Goal: Task Accomplishment & Management: Use online tool/utility

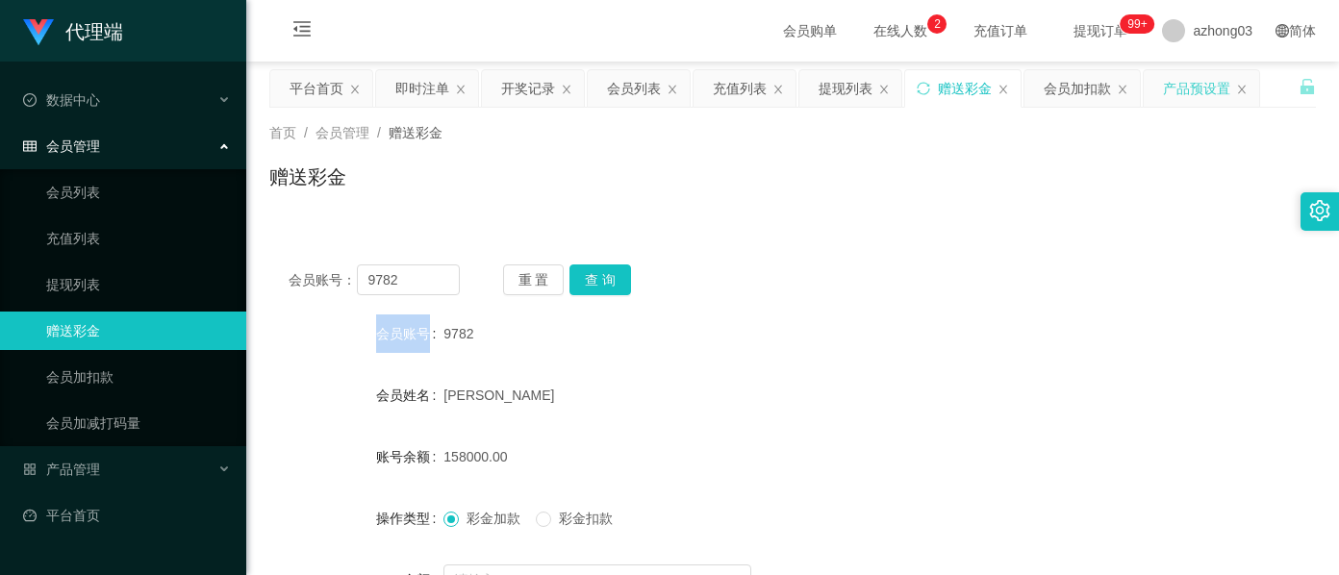
click at [1170, 88] on div "产品预设置" at bounding box center [1196, 88] width 67 height 37
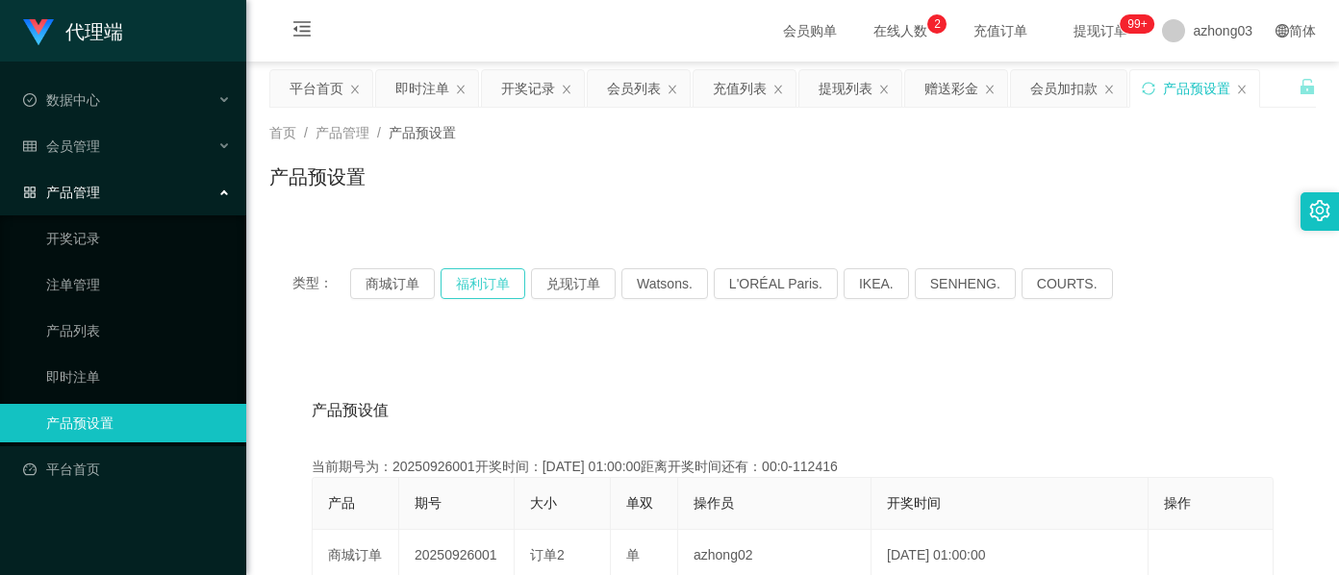
click at [469, 287] on button "福利订单" at bounding box center [483, 283] width 85 height 31
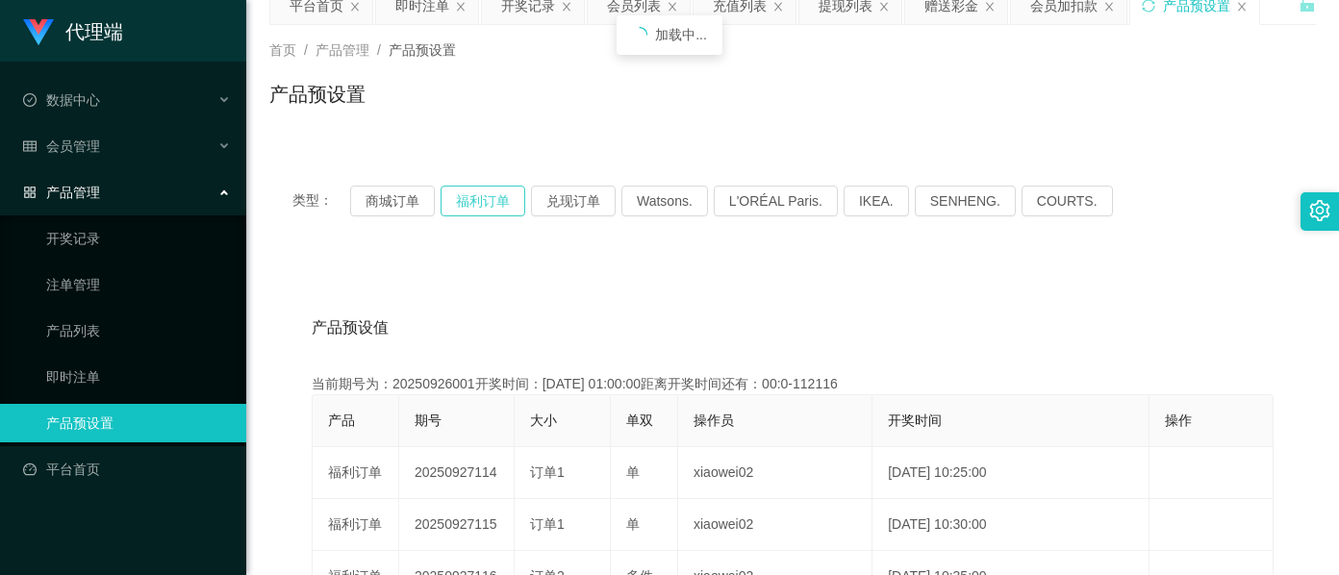
scroll to position [128, 0]
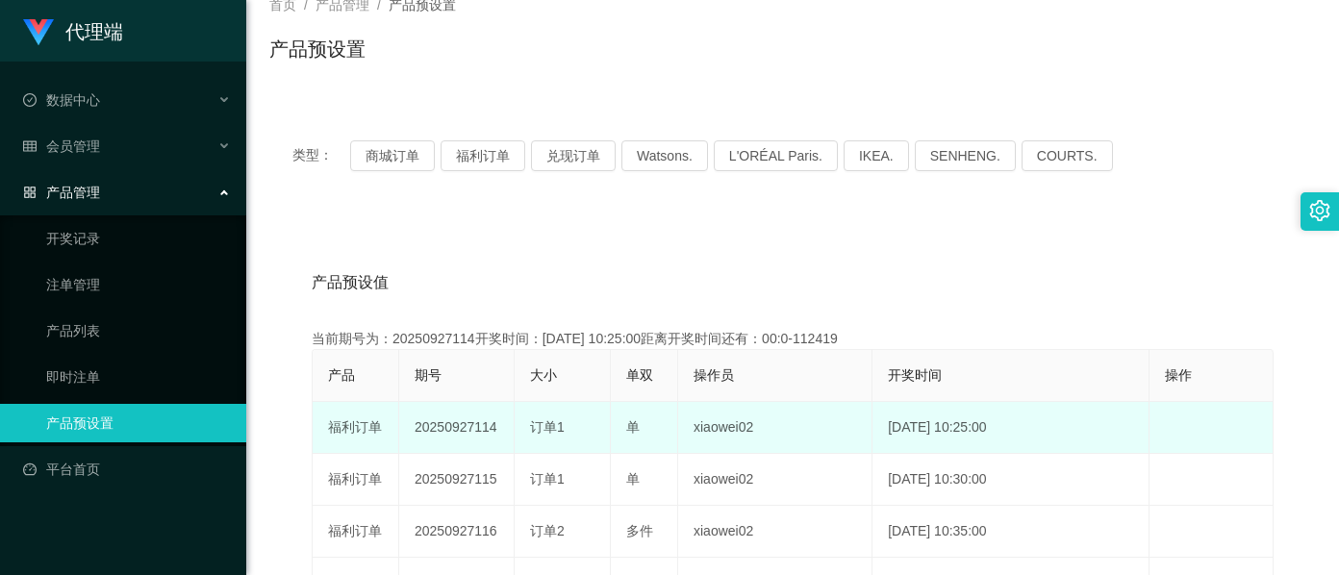
click at [474, 428] on td "20250927114" at bounding box center [456, 428] width 115 height 52
click at [471, 428] on td "20250927114" at bounding box center [456, 428] width 115 height 52
copy td "20250927114"
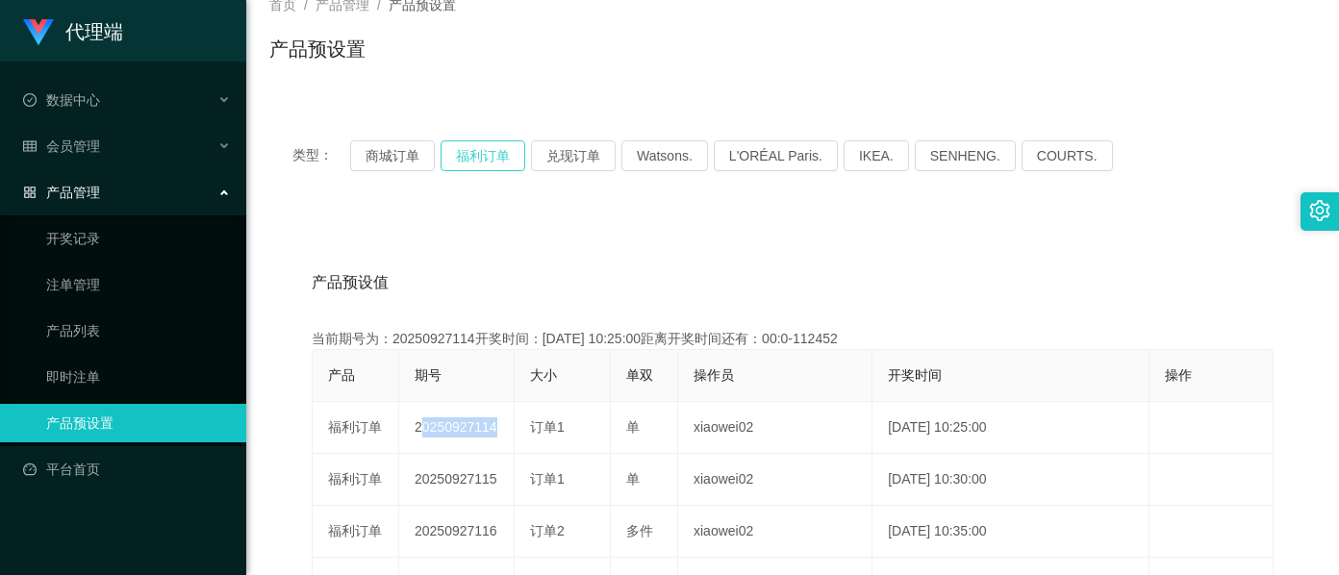
click at [470, 147] on button "福利订单" at bounding box center [483, 155] width 85 height 31
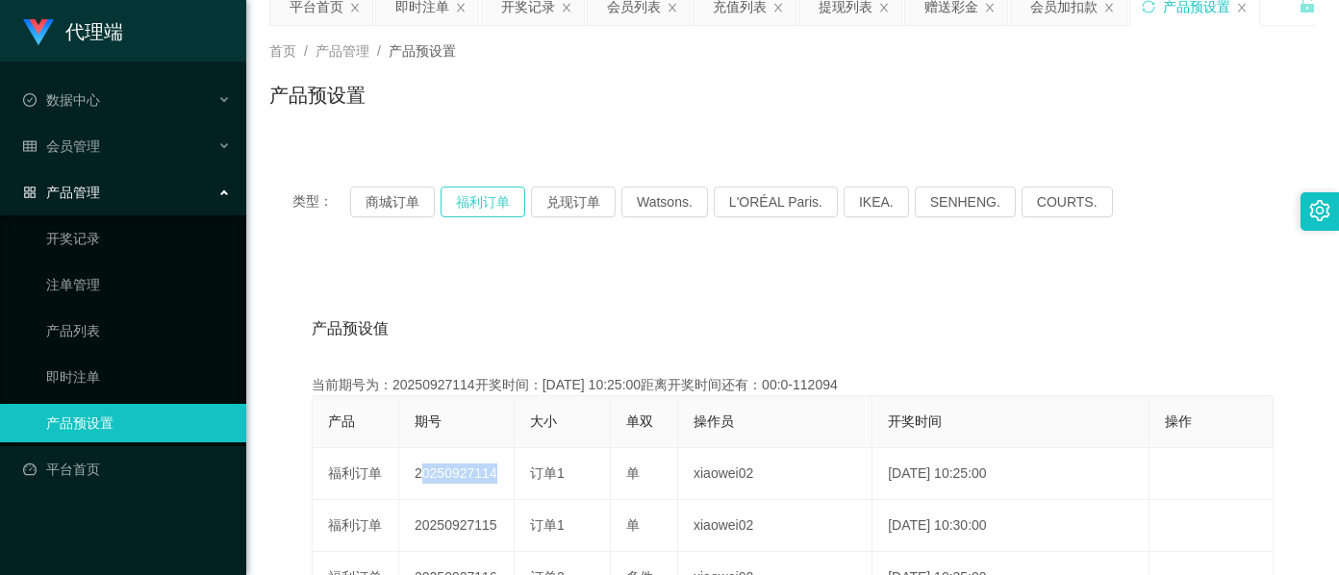
scroll to position [0, 0]
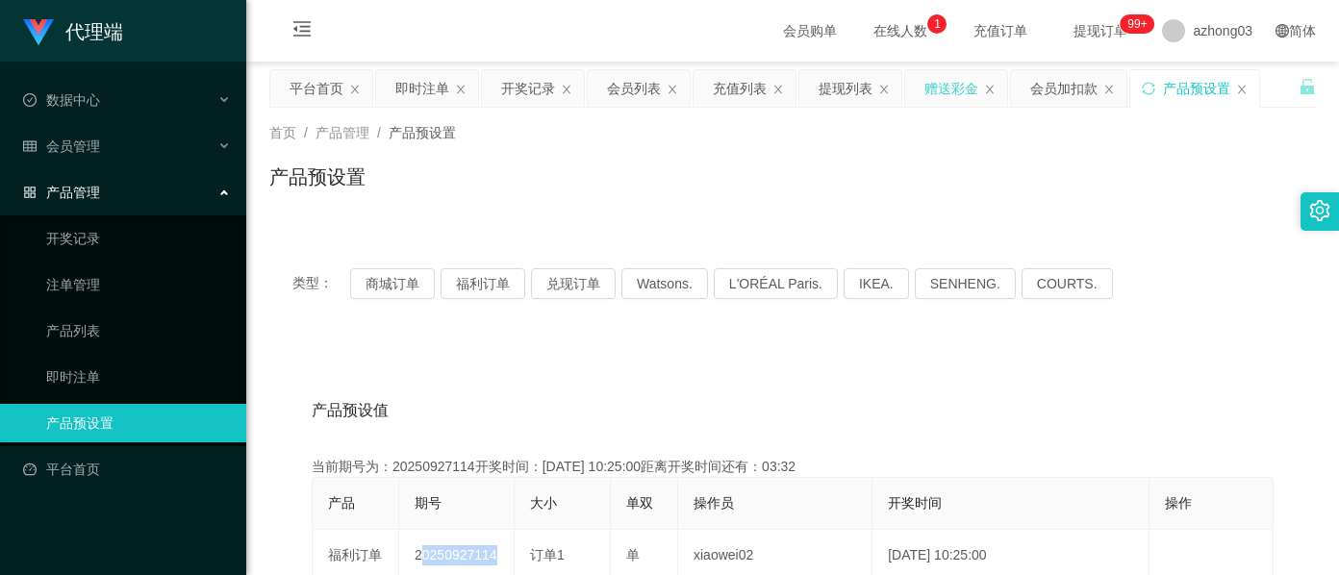
click at [954, 90] on div "赠送彩金" at bounding box center [951, 88] width 54 height 37
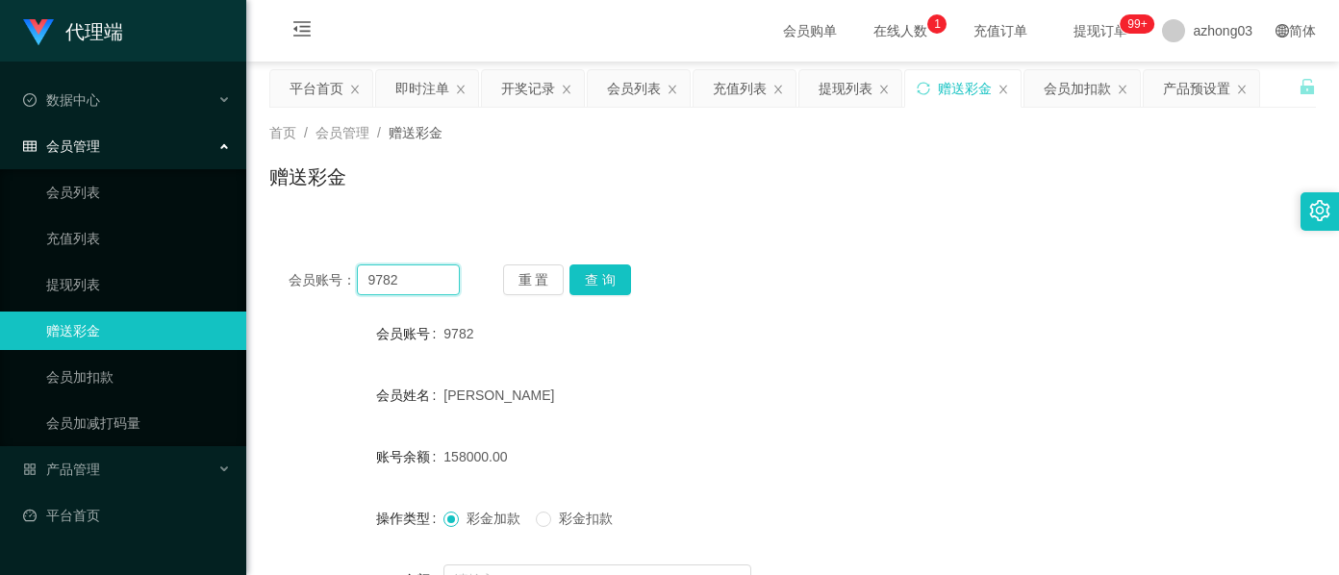
drag, startPoint x: 421, startPoint y: 285, endPoint x: 290, endPoint y: 281, distance: 131.8
click at [290, 281] on div "会员账号： 9782" at bounding box center [374, 279] width 171 height 31
paste input "ZYL9433"
type input "ZYL9433"
click at [592, 267] on button "查 询" at bounding box center [600, 279] width 62 height 31
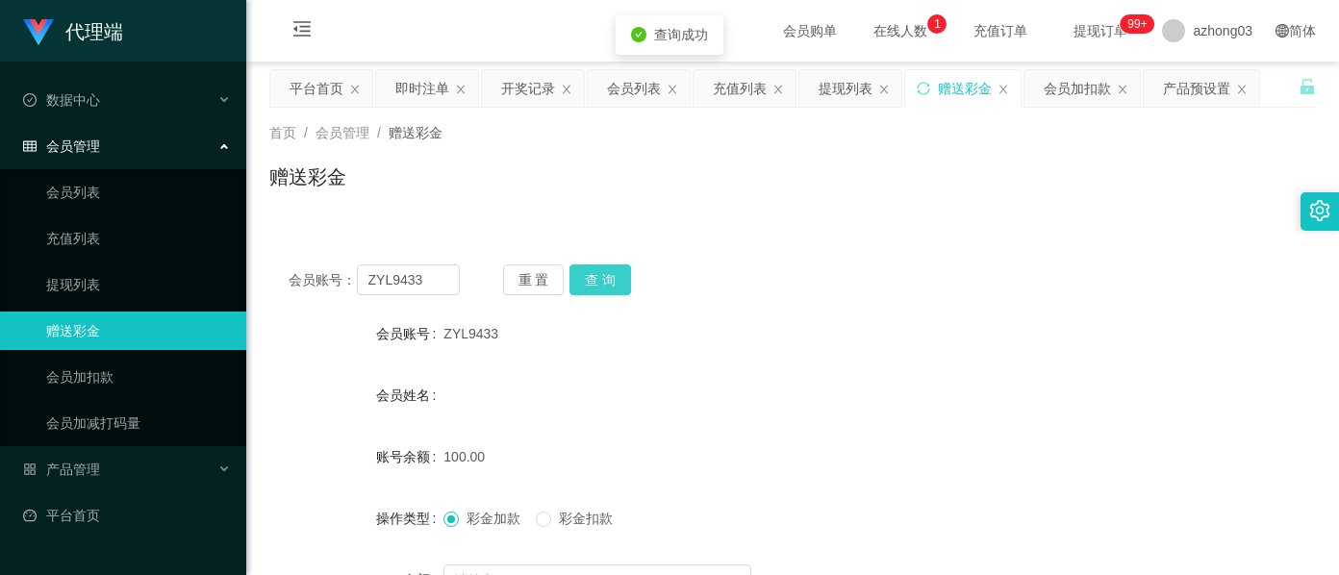
click at [593, 267] on button "查 询" at bounding box center [600, 279] width 62 height 31
click at [593, 267] on div "重 置 查 询" at bounding box center [588, 279] width 171 height 31
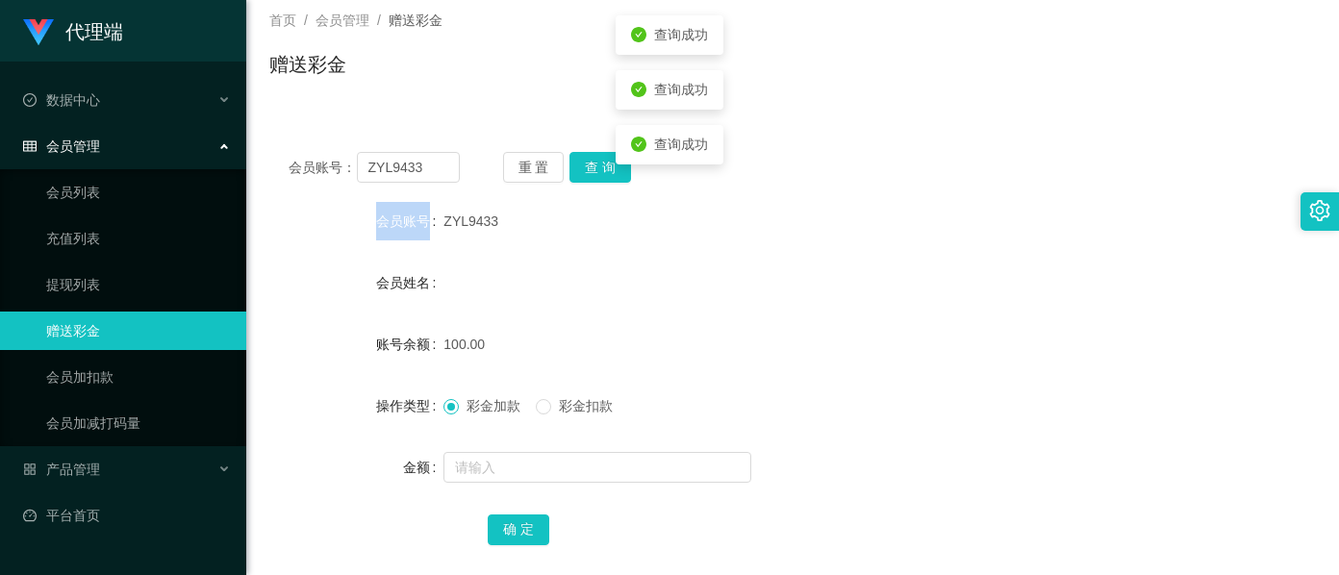
scroll to position [227, 0]
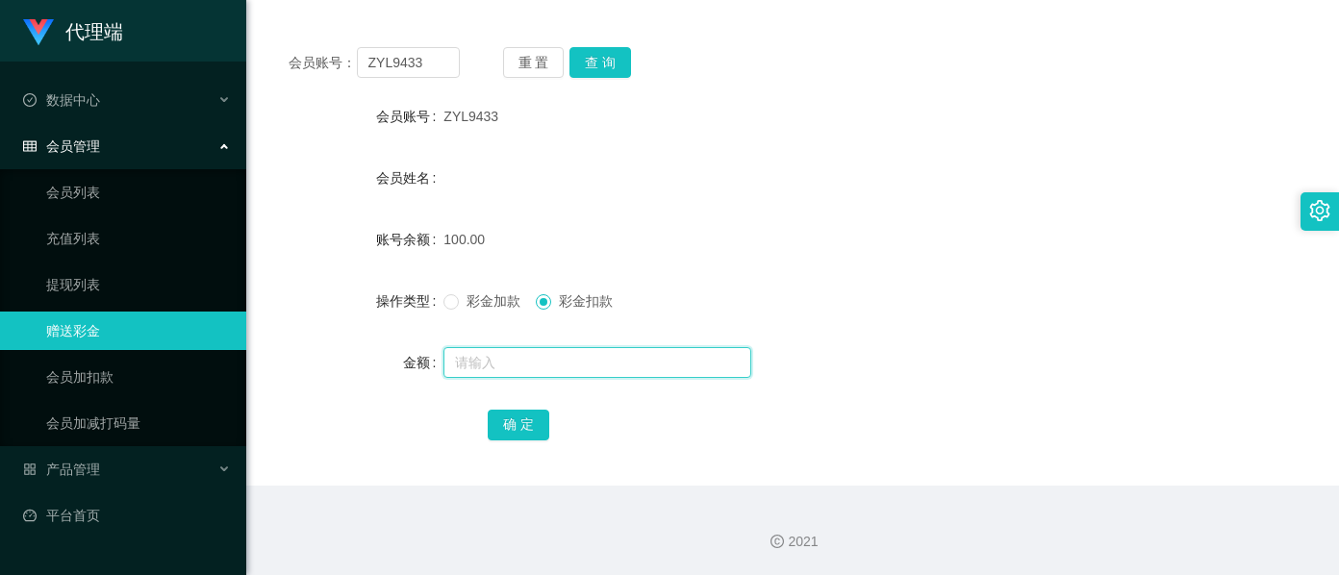
click at [519, 369] on input "text" at bounding box center [597, 362] width 308 height 31
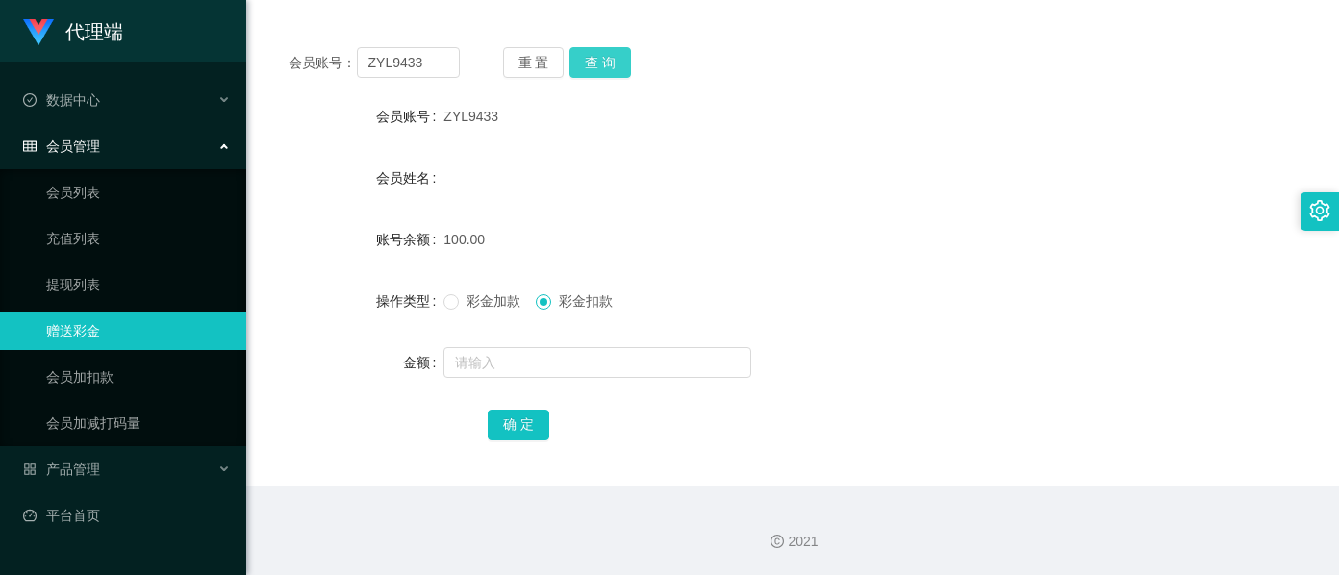
click at [605, 55] on button "查 询" at bounding box center [600, 62] width 62 height 31
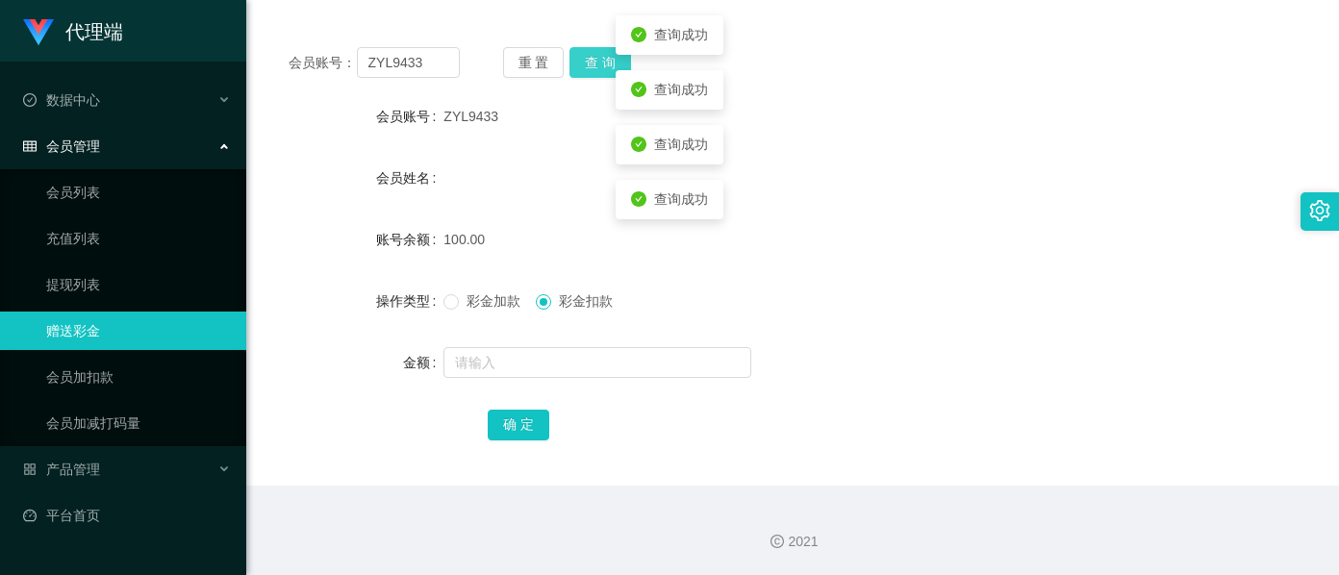
click at [605, 55] on button "查 询" at bounding box center [600, 62] width 62 height 31
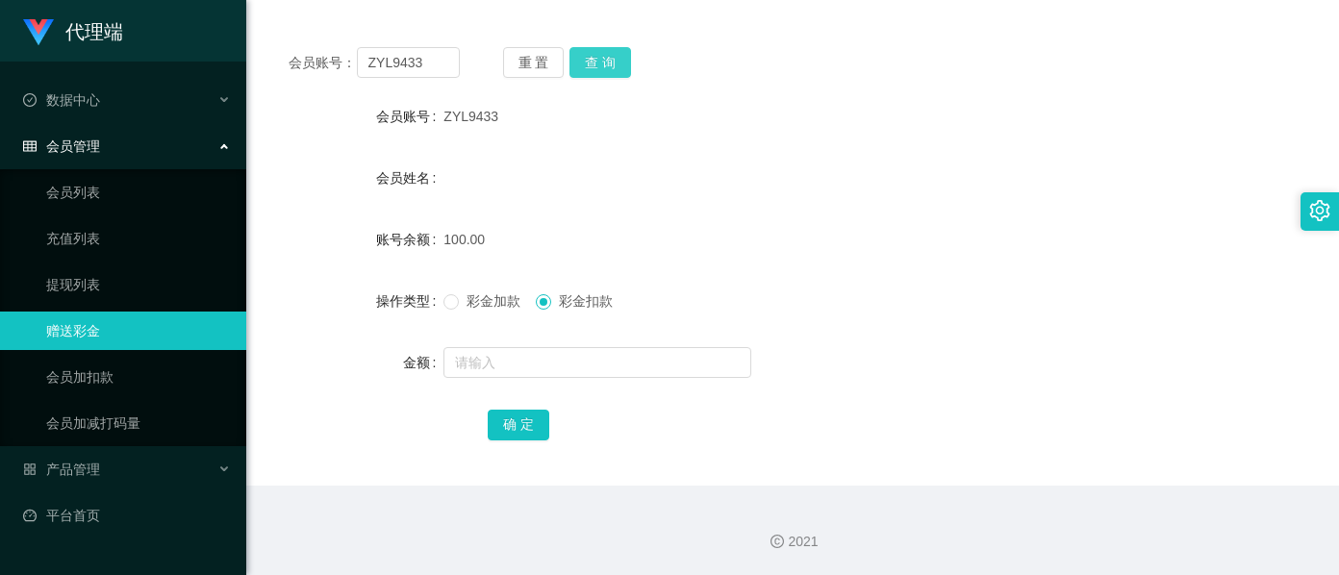
click at [605, 55] on button "查 询" at bounding box center [600, 62] width 62 height 31
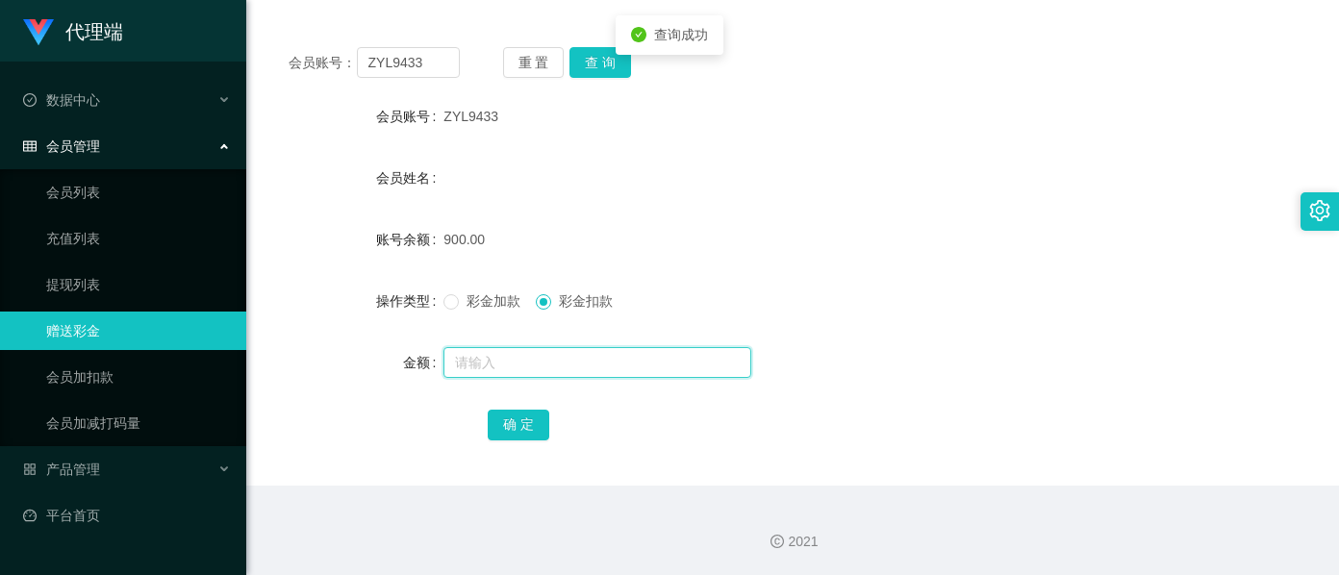
click at [490, 355] on input "text" at bounding box center [597, 362] width 308 height 31
type input "200"
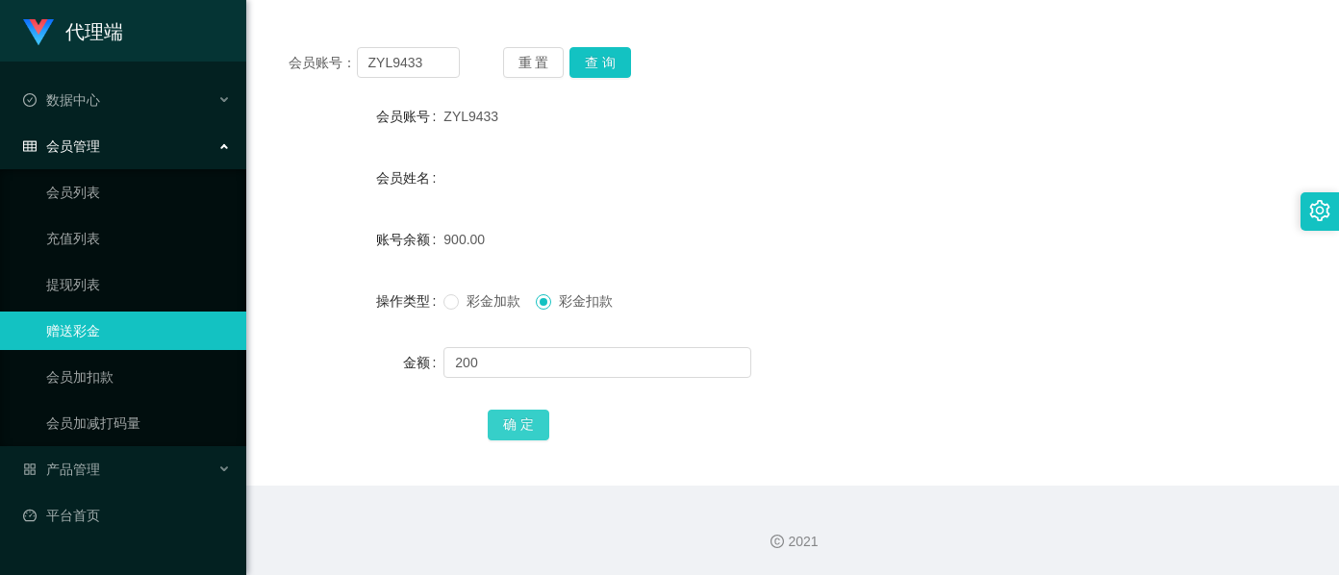
click at [512, 423] on button "确 定" at bounding box center [519, 425] width 62 height 31
